Goal: Transaction & Acquisition: Purchase product/service

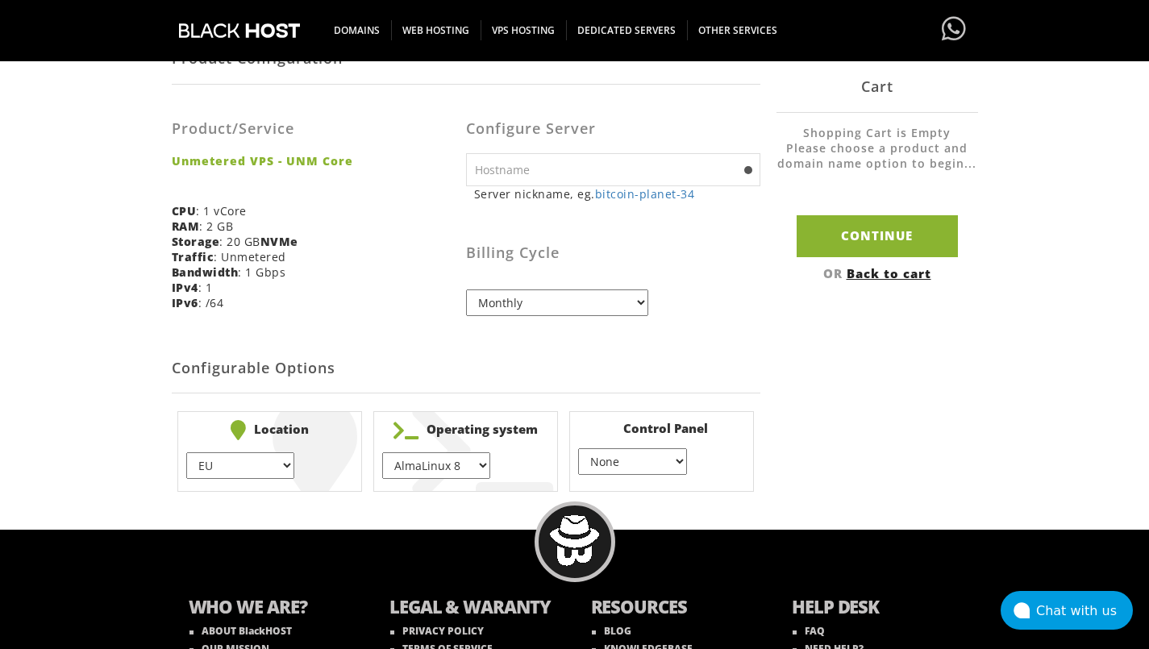
scroll to position [419, 0]
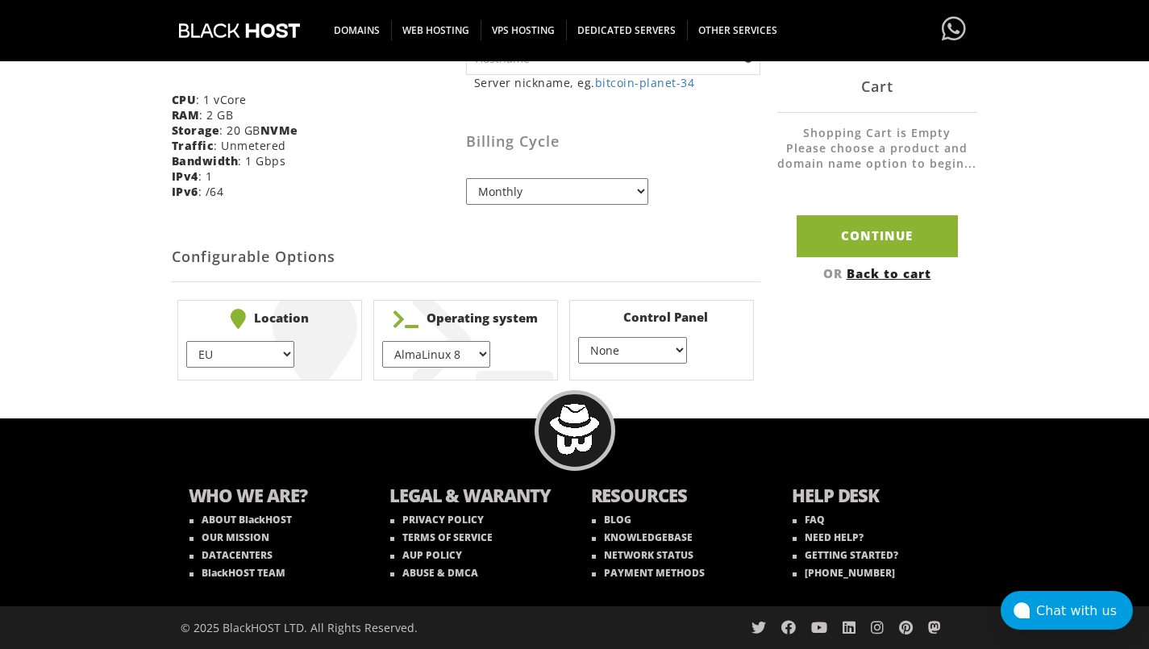
click at [429, 358] on select "AlmaLinux 8 } AlmaLinux 9 } AlmaLinux 10 } Rocky Linux 8 } Rocky Linux 9 } Cent…" at bounding box center [436, 354] width 108 height 27
select select "1174"
click at [382, 341] on select "AlmaLinux 8 } AlmaLinux 9 } AlmaLinux 10 } Rocky Linux 8 } Rocky Linux 9 } Cent…" at bounding box center [436, 354] width 108 height 27
click at [211, 354] on select "EU } [GEOGRAPHIC_DATA] } [GEOGRAPHIC_DATA] } [GEOGRAPHIC_DATA] } [GEOGRAPHIC_DA…" at bounding box center [240, 354] width 108 height 27
click at [195, 353] on select "EU } [GEOGRAPHIC_DATA] } [GEOGRAPHIC_DATA] } [GEOGRAPHIC_DATA] } [GEOGRAPHIC_DA…" at bounding box center [240, 354] width 108 height 27
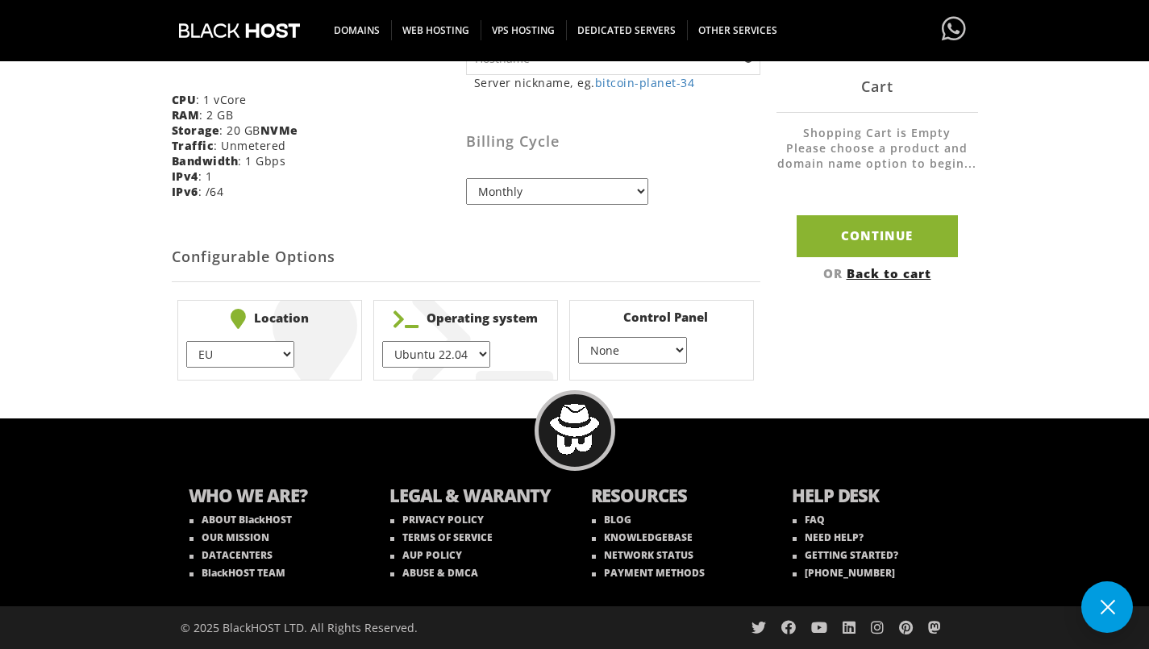
click at [689, 388] on body "CAD CHF EUR GBP JPY MKD RUB USD Don't have an account? REGISTER Customer Login …" at bounding box center [574, 120] width 1149 height 1060
click at [686, 354] on select "None } Virtualmin } Cpanel } DirectAdmin }" at bounding box center [632, 350] width 108 height 27
click at [578, 337] on select "None } Virtualmin } Cpanel } DirectAdmin }" at bounding box center [632, 350] width 108 height 27
click at [430, 341] on select "AlmaLinux 8 } AlmaLinux 9 } AlmaLinux 10 } Rocky Linux 8 } Rocky Linux 9 } Cent…" at bounding box center [436, 354] width 108 height 27
click at [643, 343] on select "None } Virtualmin } Cpanel } DirectAdmin }" at bounding box center [632, 350] width 108 height 27
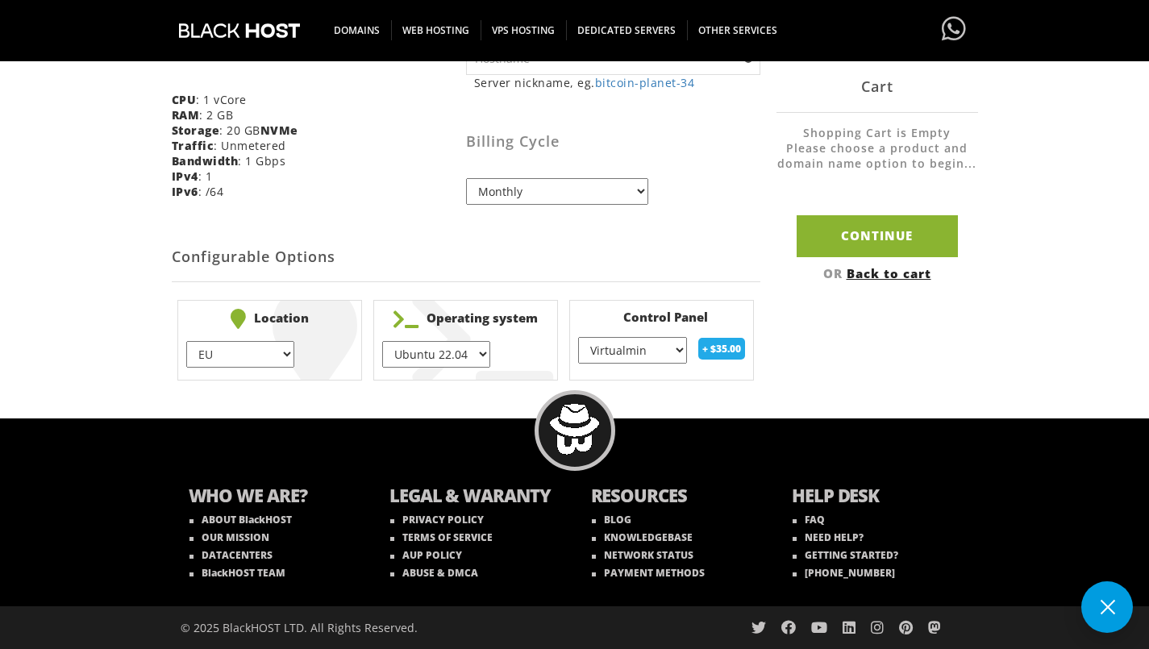
click at [578, 337] on select "None } Virtualmin } Cpanel } DirectAdmin }" at bounding box center [632, 350] width 108 height 27
click at [638, 352] on select "None } Virtualmin } Cpanel } DirectAdmin }" at bounding box center [632, 350] width 108 height 27
click at [578, 337] on select "None } Virtualmin } Cpanel } DirectAdmin }" at bounding box center [632, 350] width 108 height 27
click at [645, 350] on select "None } Virtualmin } Cpanel } DirectAdmin }" at bounding box center [632, 350] width 108 height 27
select select "255"
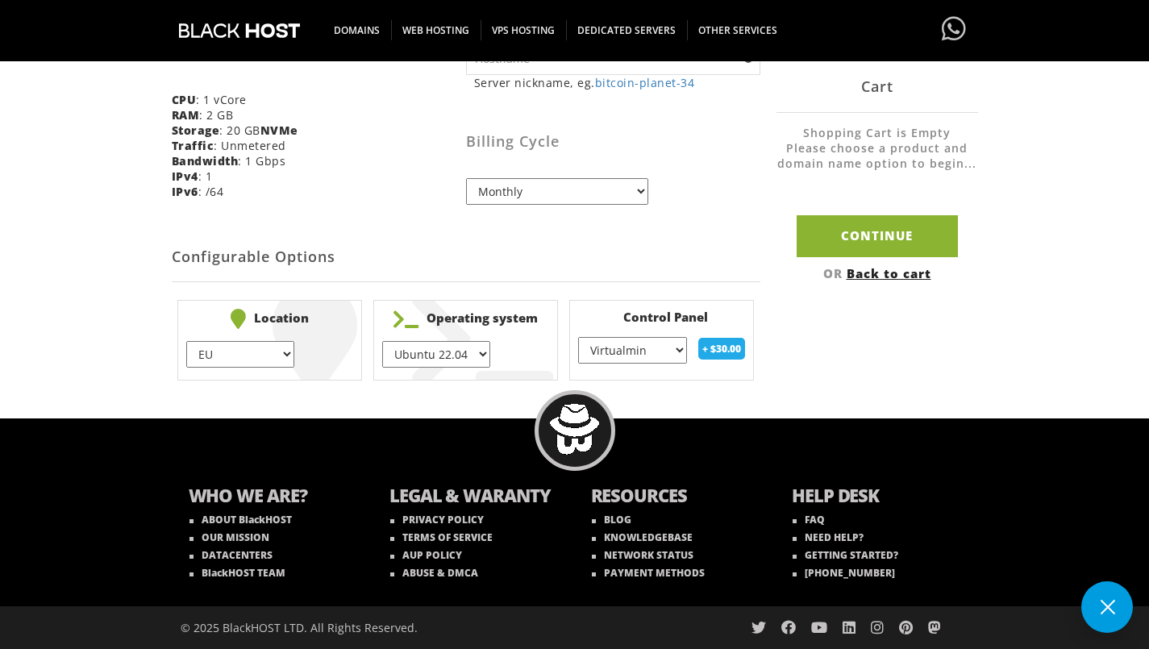
click at [578, 337] on select "None } Virtualmin } Cpanel } DirectAdmin }" at bounding box center [632, 350] width 108 height 27
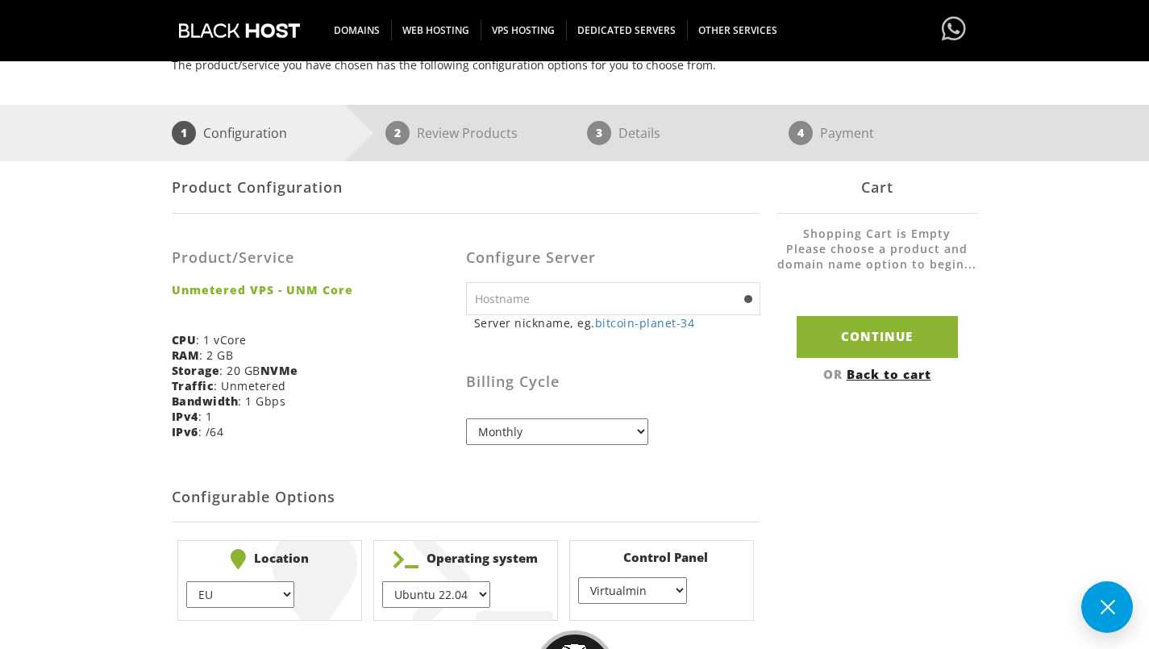
scroll to position [177, 0]
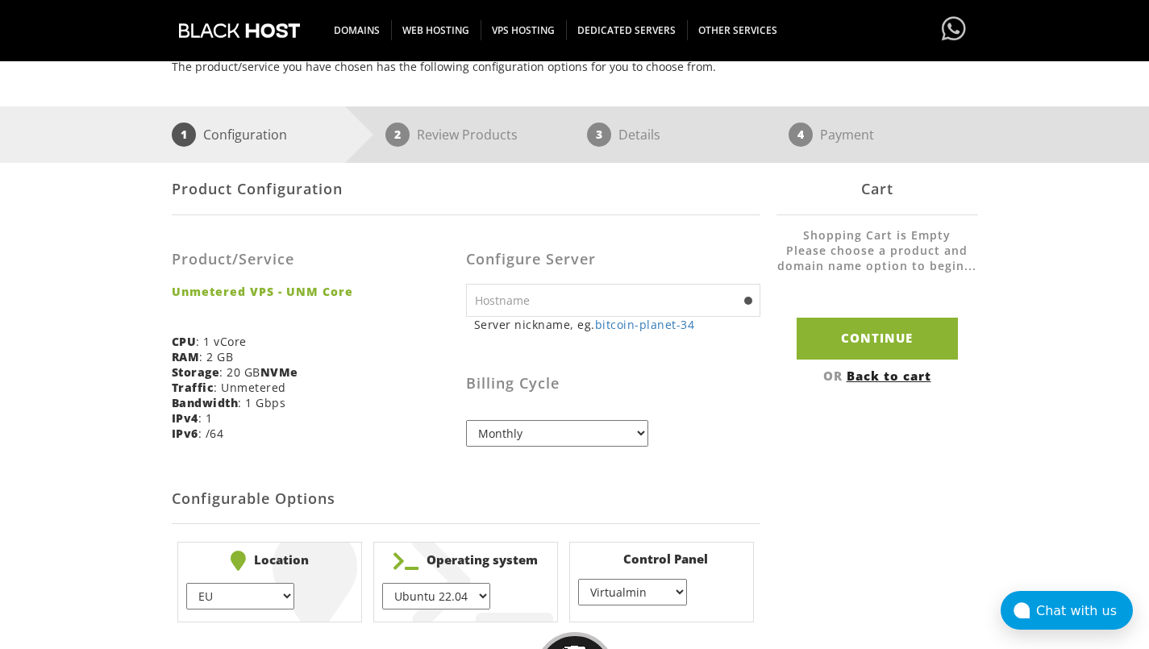
click at [560, 430] on select "Monthly Quarterly (Save: ~5%) Semi-Annually (Save: ~10%) Annually (Save: ~15%) …" at bounding box center [557, 433] width 182 height 27
click at [561, 299] on input "text" at bounding box center [613, 300] width 294 height 33
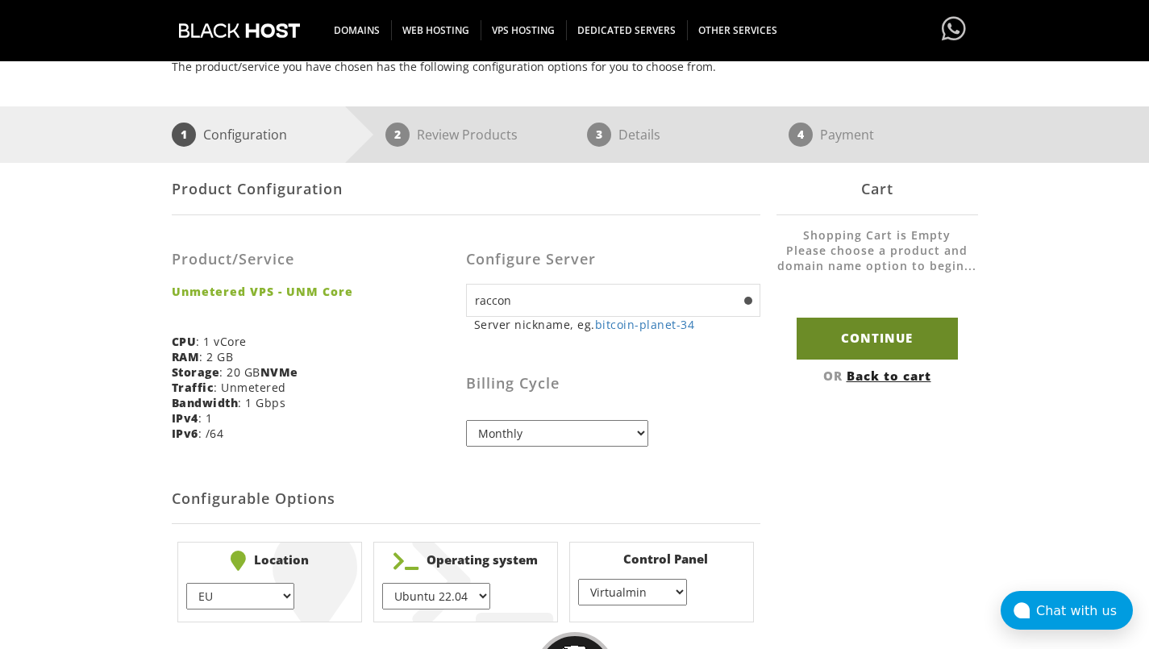
type input "raccon"
click at [880, 342] on input "Continue" at bounding box center [877, 338] width 161 height 41
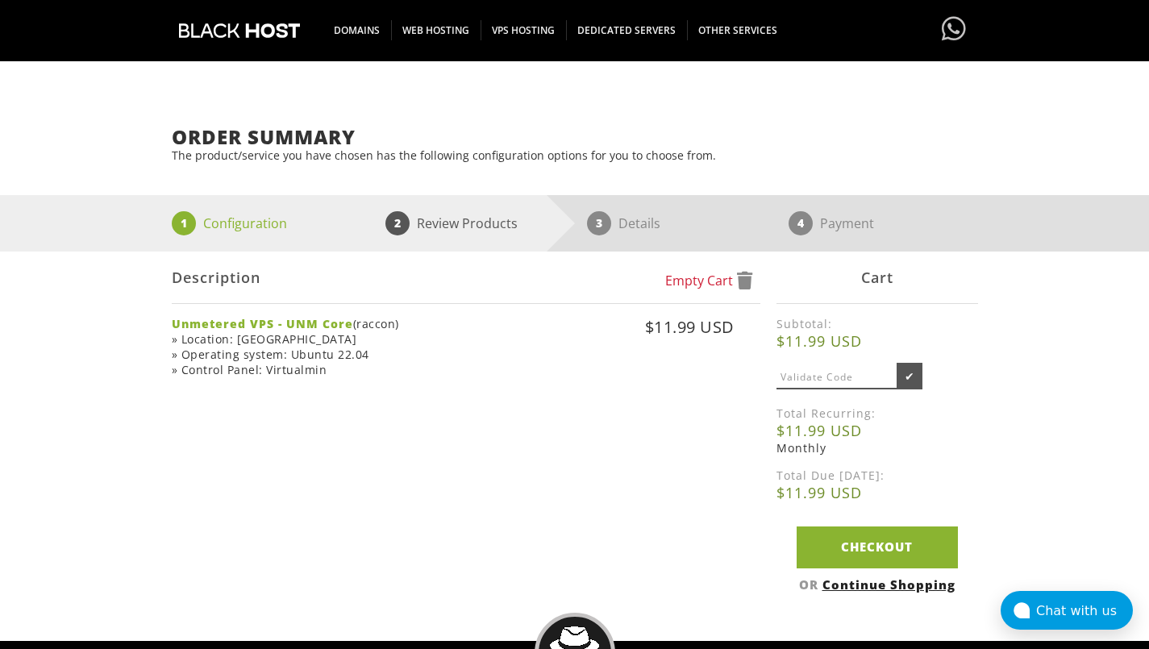
scroll to position [69, 0]
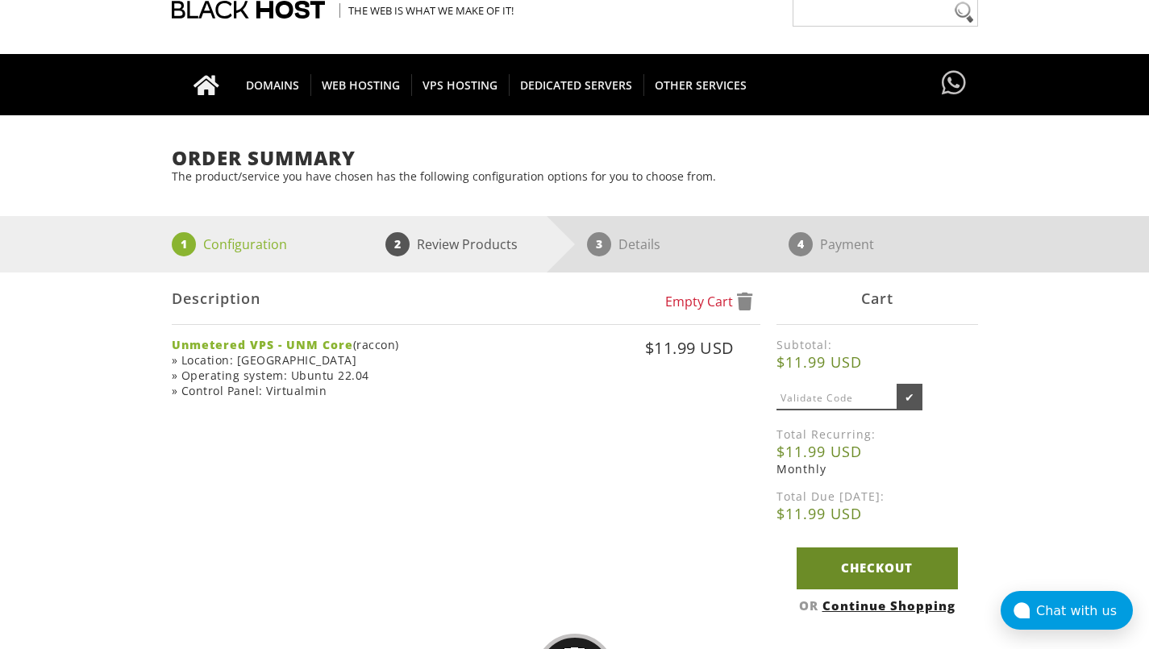
click at [847, 573] on link "Checkout" at bounding box center [877, 568] width 161 height 41
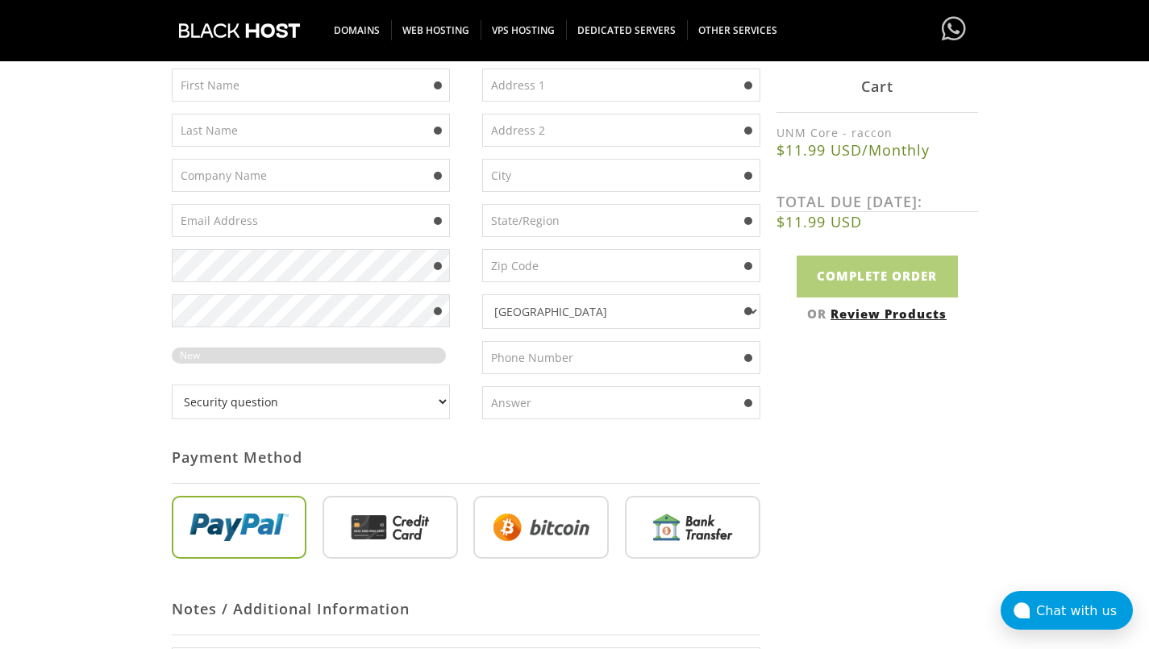
scroll to position [484, 0]
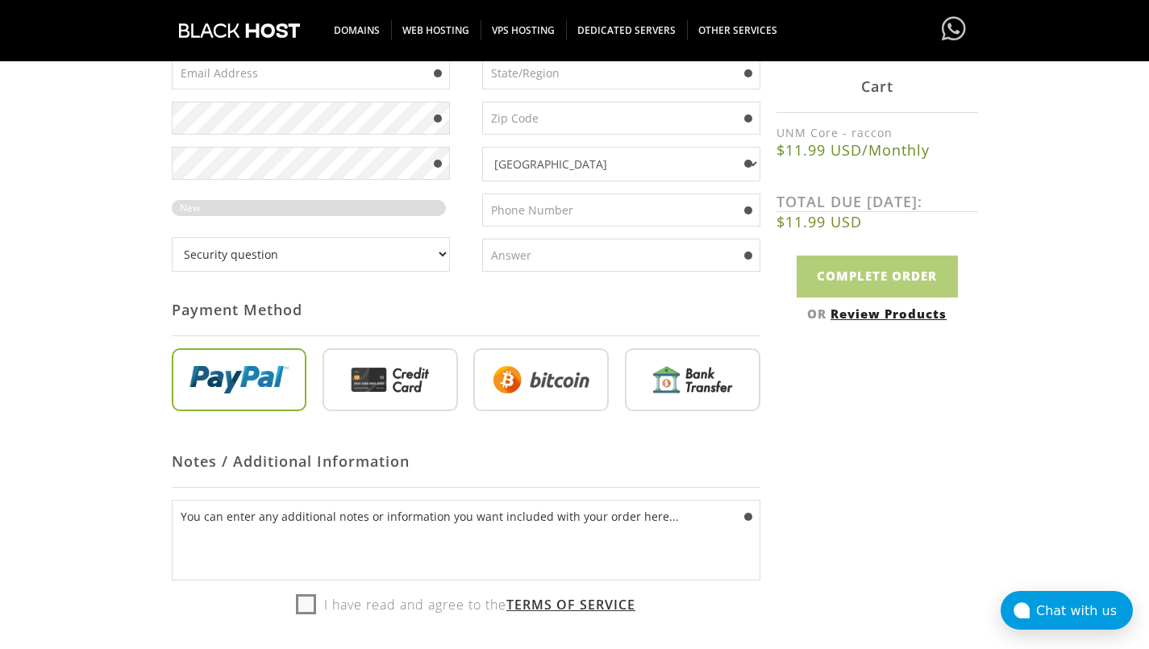
click at [520, 393] on input "radio" at bounding box center [540, 383] width 135 height 63
radio input "true"
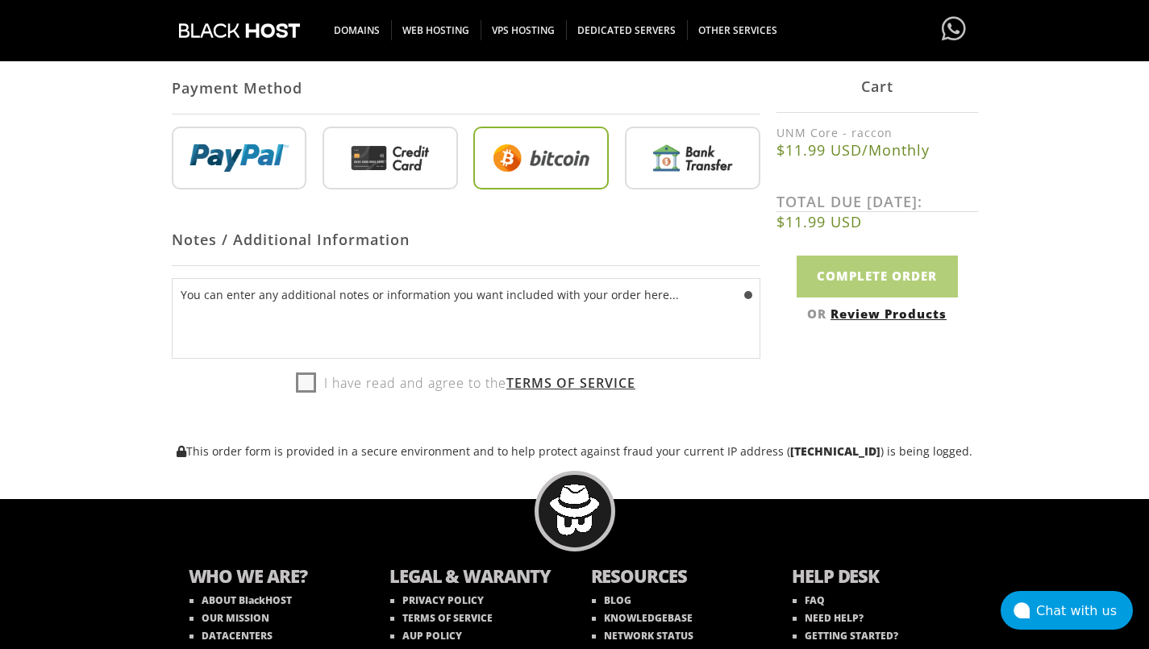
scroll to position [464, 0]
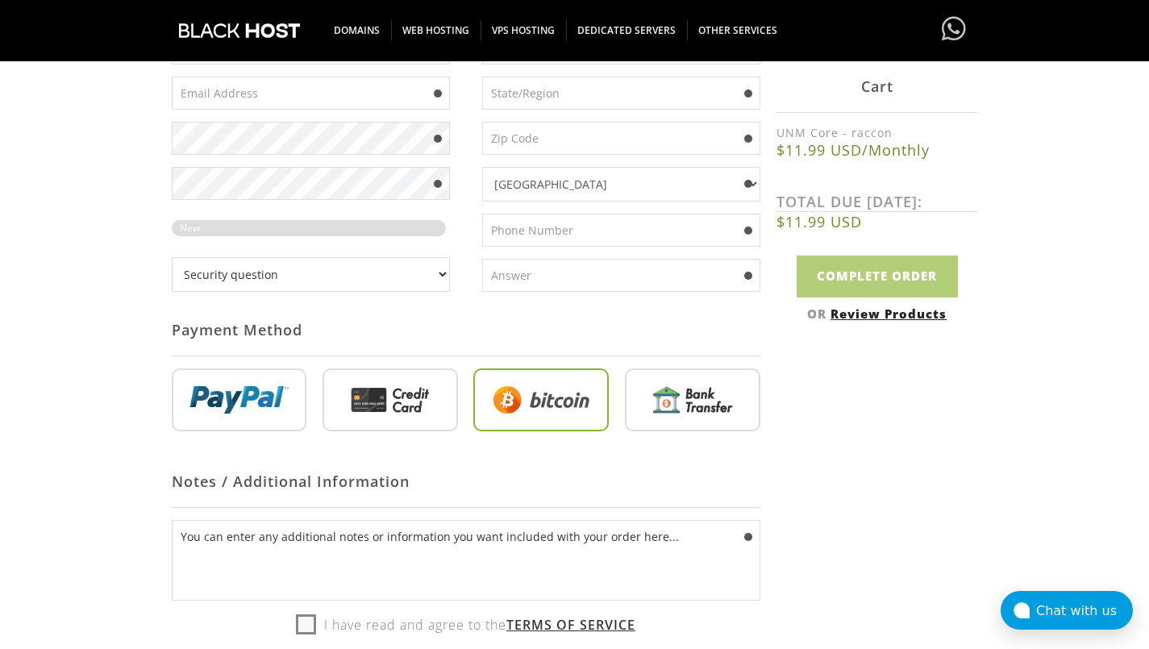
click at [547, 405] on input "radio" at bounding box center [540, 403] width 135 height 63
click at [584, 398] on input "radio" at bounding box center [540, 403] width 135 height 63
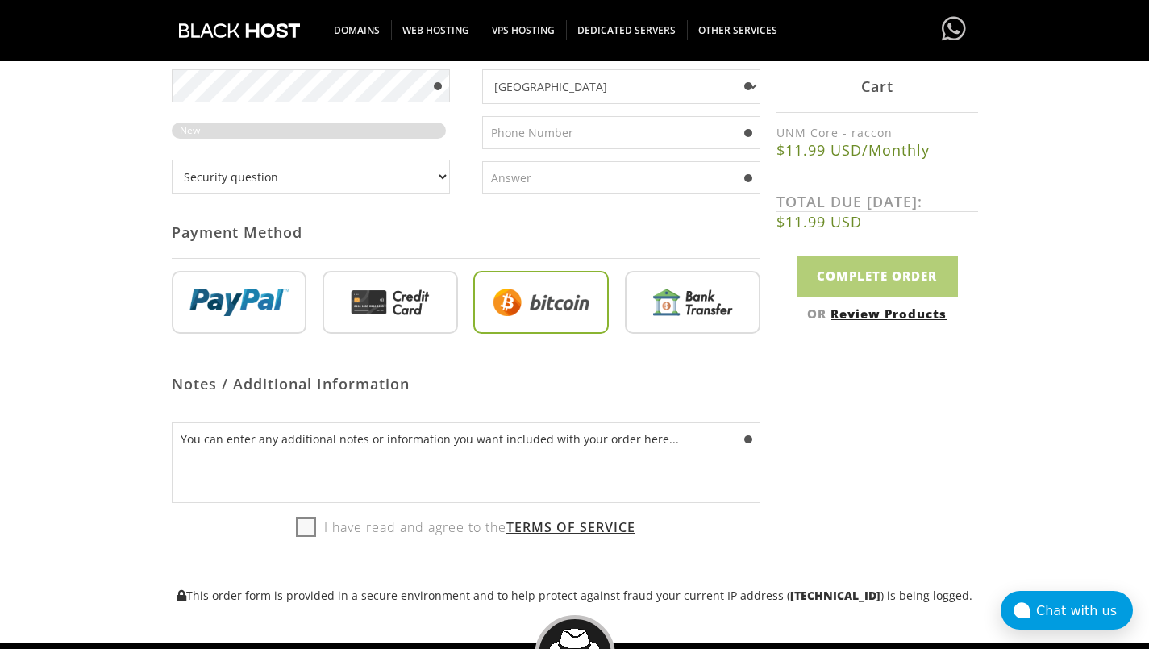
scroll to position [544, 0]
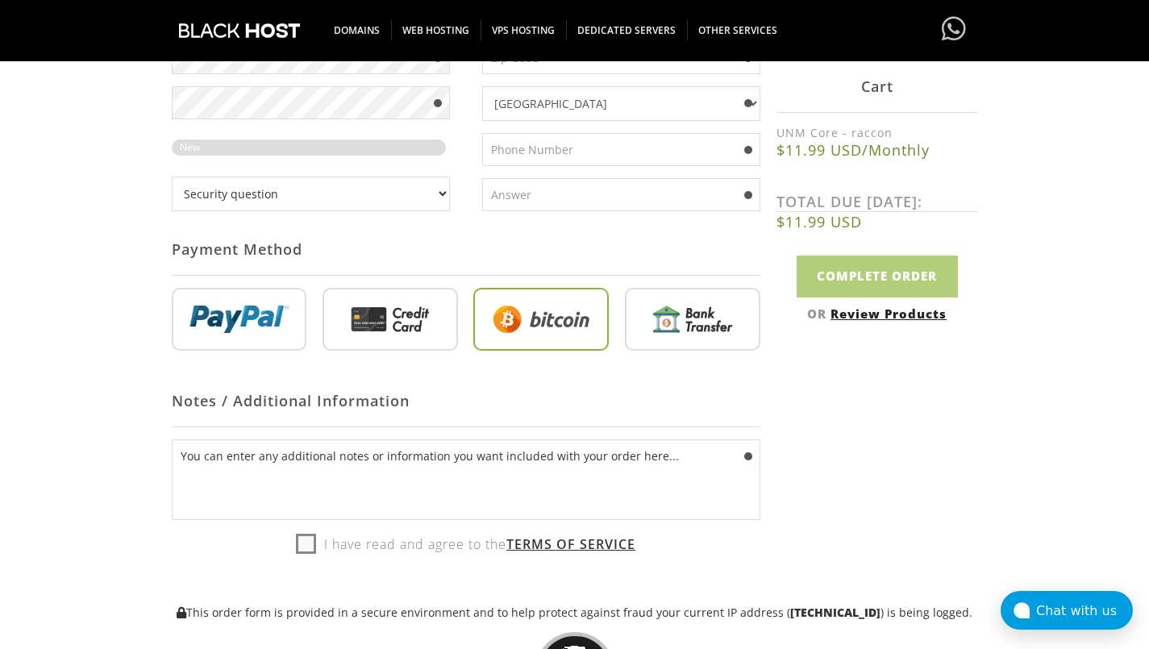
click at [513, 316] on input "radio" at bounding box center [540, 322] width 135 height 63
click at [686, 314] on input "radio" at bounding box center [692, 322] width 135 height 63
radio input "true"
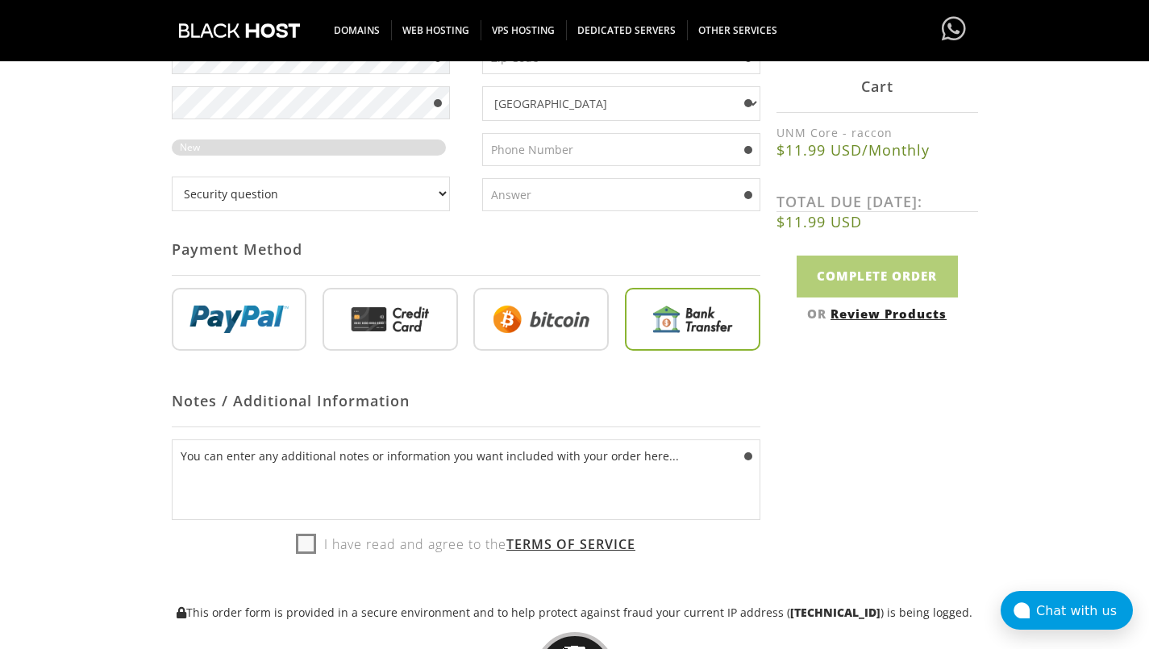
click at [535, 320] on input "radio" at bounding box center [540, 322] width 135 height 63
radio input "true"
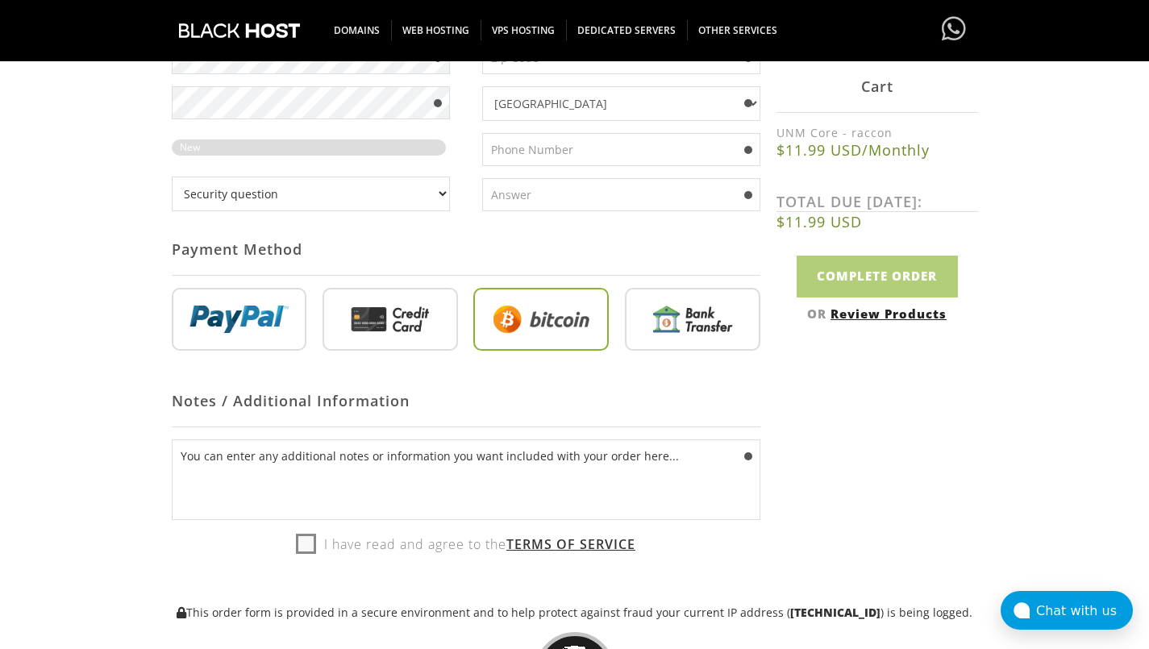
click at [435, 320] on input "radio" at bounding box center [390, 322] width 135 height 63
radio input "true"
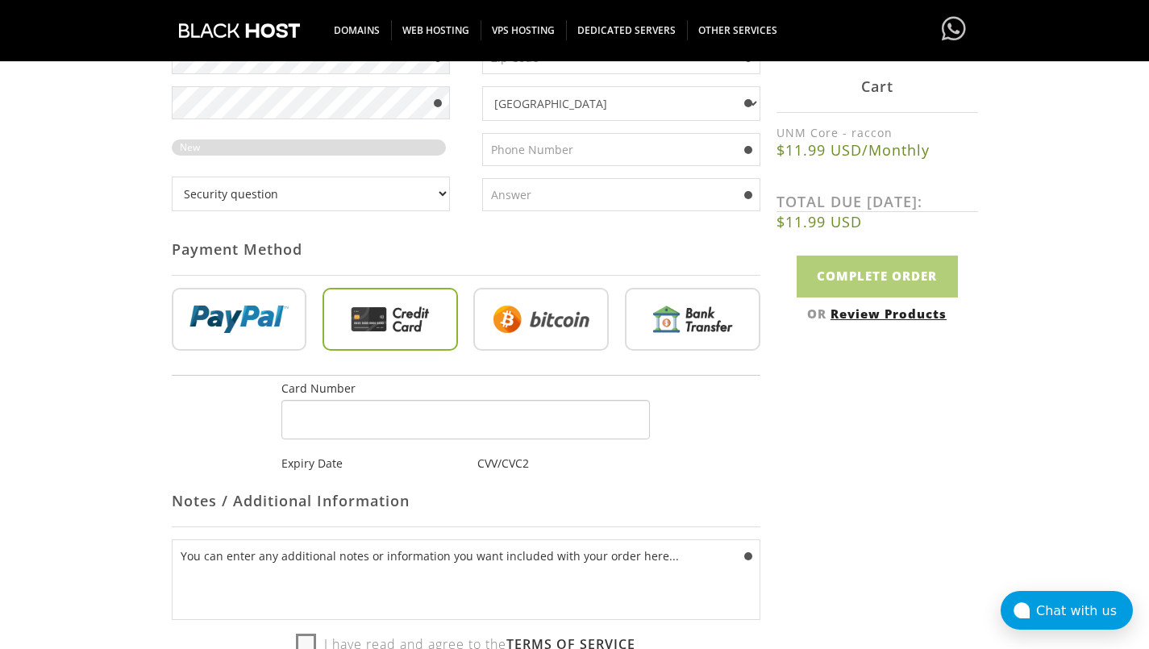
click at [217, 320] on input "radio" at bounding box center [239, 322] width 135 height 63
radio input "true"
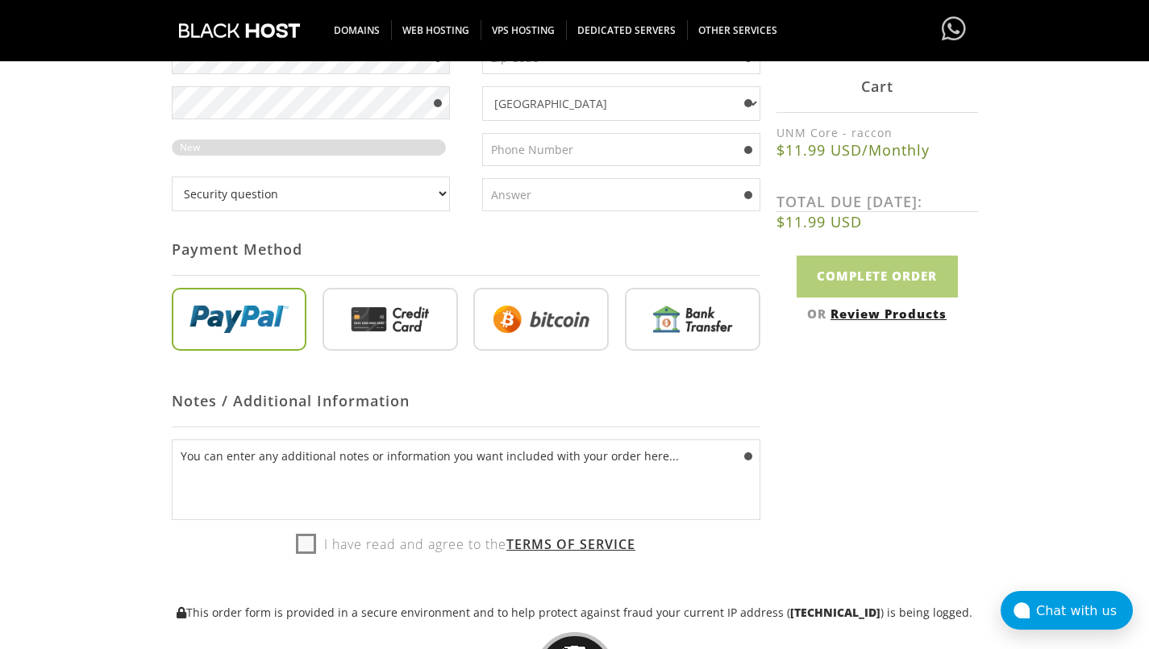
click at [506, 320] on input "radio" at bounding box center [540, 322] width 135 height 63
radio input "true"
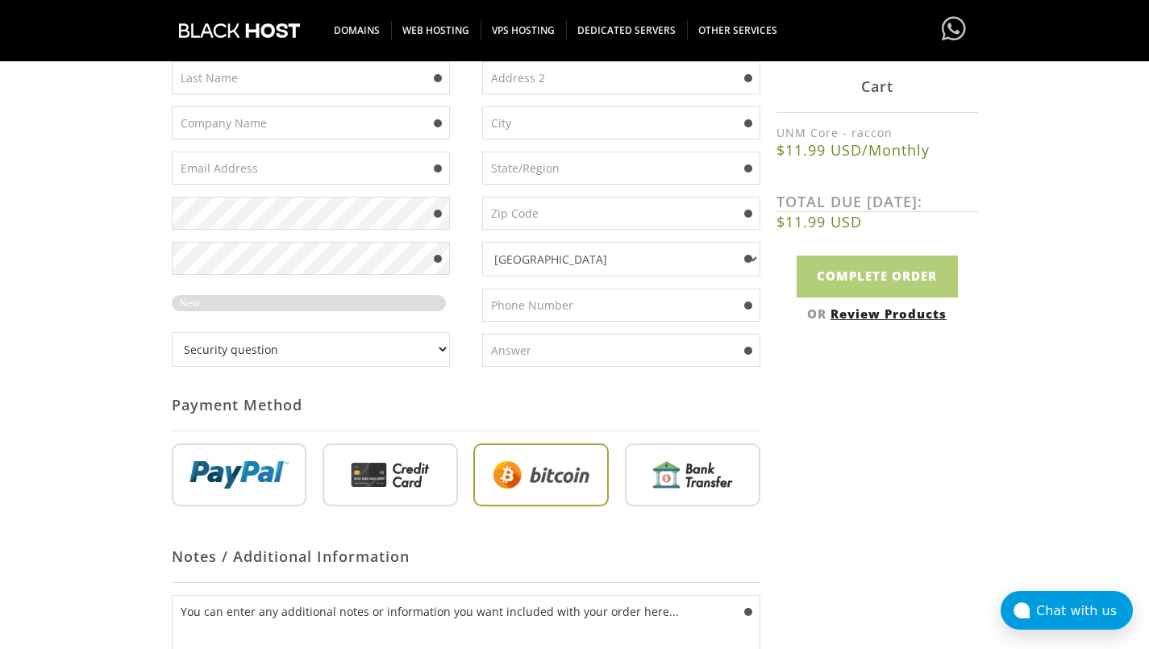
scroll to position [383, 0]
